Goal: Find specific fact: Find specific page/section

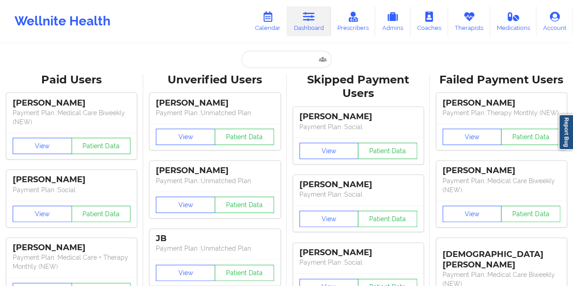
type input "[EMAIL_ADDRESS][DOMAIN_NAME]"
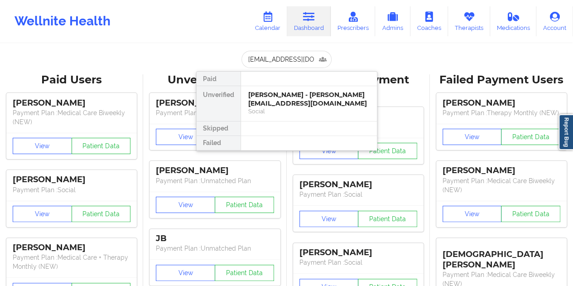
scroll to position [0, 10]
click at [291, 95] on div "[PERSON_NAME] - [EMAIL_ADDRESS][DOMAIN_NAME]" at bounding box center [308, 99] width 121 height 17
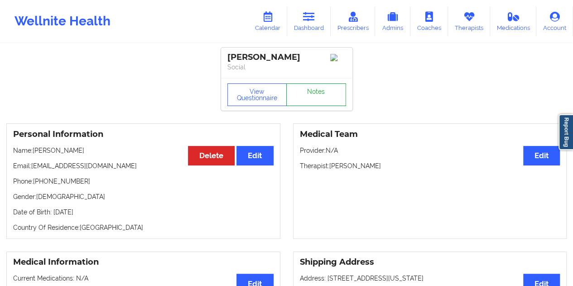
click at [320, 92] on link "Notes" at bounding box center [316, 94] width 60 height 23
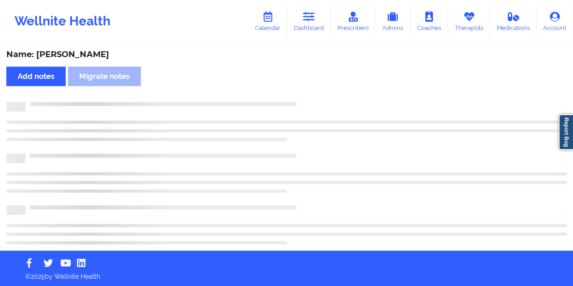
click at [87, 52] on div "Name: [PERSON_NAME]" at bounding box center [286, 54] width 560 height 10
copy div "[PERSON_NAME]"
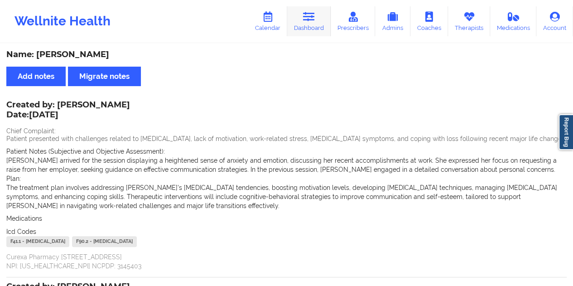
click at [312, 17] on icon at bounding box center [309, 17] width 12 height 10
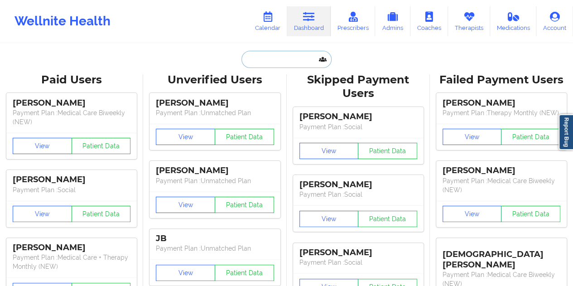
click at [276, 58] on input "text" at bounding box center [286, 59] width 90 height 17
paste input "[EMAIL_ADDRESS][DOMAIN_NAME]"
type input "[EMAIL_ADDRESS][DOMAIN_NAME]"
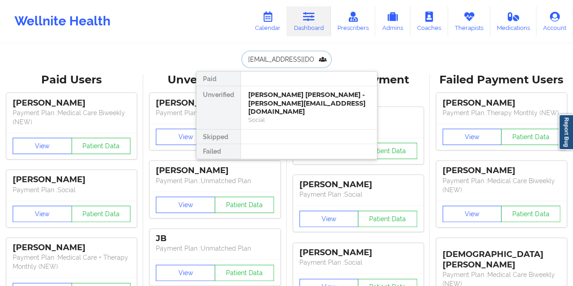
click at [286, 95] on div "[PERSON_NAME] [PERSON_NAME] - [PERSON_NAME][EMAIL_ADDRESS][DOMAIN_NAME]" at bounding box center [308, 103] width 121 height 25
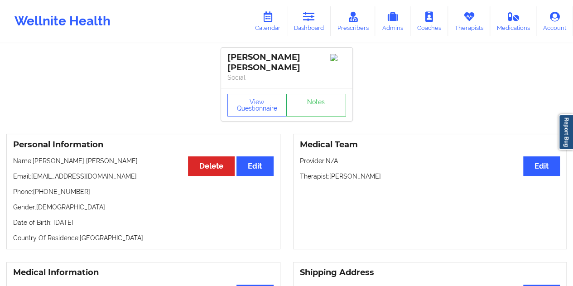
click at [76, 156] on p "Name: [PERSON_NAME] [PERSON_NAME]" at bounding box center [143, 160] width 260 height 9
copy p "[PERSON_NAME]"
